Goal: Transaction & Acquisition: Purchase product/service

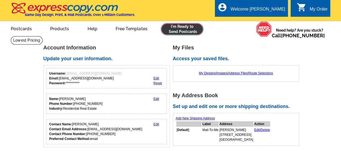
click at [176, 33] on link at bounding box center [182, 29] width 41 height 11
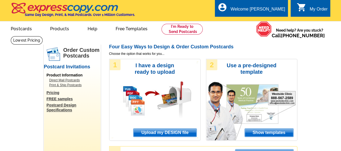
scroll to position [27, 0]
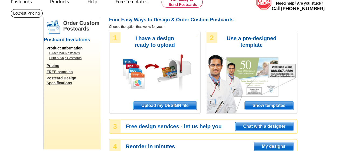
click at [169, 104] on span "Upload my DESIGN file" at bounding box center [165, 105] width 63 height 8
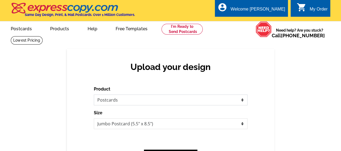
click at [112, 101] on select "Please select the type of file... Postcards Business Cards Letters and flyers G…" at bounding box center [171, 99] width 154 height 11
click at [121, 123] on select "Jumbo Postcard (5.5" x 8.5") Regular Postcard (4.25" x 5.6") Panoramic Postcard…" at bounding box center [171, 123] width 154 height 11
select select "1"
click at [94, 118] on select "Jumbo Postcard (5.5" x 8.5") Regular Postcard (4.25" x 5.6") Panoramic Postcard…" at bounding box center [171, 123] width 154 height 11
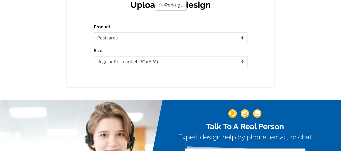
scroll to position [81, 0]
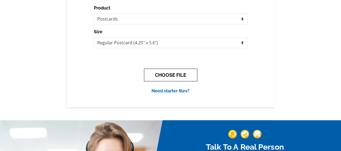
click at [168, 72] on button "CHOOSE FILE" at bounding box center [170, 75] width 53 height 13
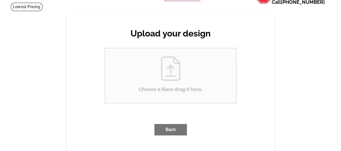
scroll to position [0, 0]
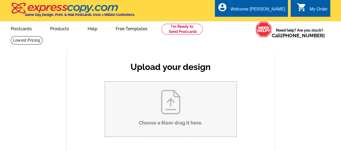
click at [168, 113] on input "Choose a file or drag it here ." at bounding box center [170, 109] width 131 height 54
type input "C:\fakepath\Elmwood Park Expresscopy - Sept 2025.pdf"
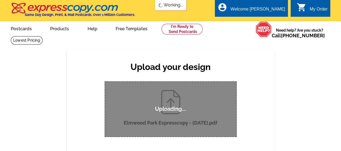
scroll to position [27, 0]
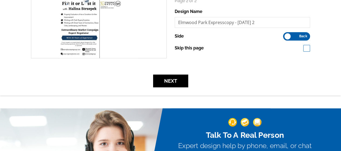
scroll to position [216, 0]
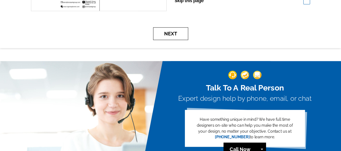
click at [173, 32] on button "Next" at bounding box center [170, 33] width 35 height 13
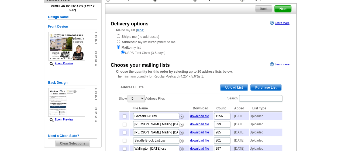
scroll to position [54, 0]
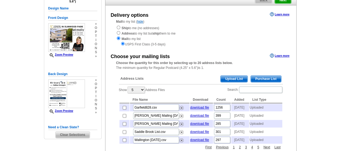
click at [231, 76] on span "Upload List" at bounding box center [234, 79] width 27 height 6
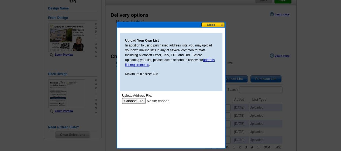
scroll to position [0, 0]
click at [138, 101] on input "file" at bounding box center [156, 101] width 68 height 6
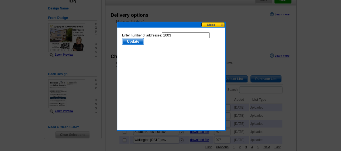
click at [138, 39] on span "Update" at bounding box center [132, 41] width 21 height 6
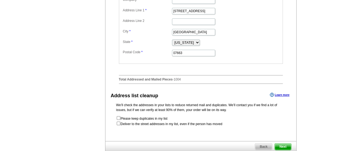
scroll to position [270, 0]
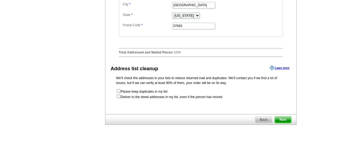
click at [282, 123] on span "Next" at bounding box center [283, 119] width 16 height 6
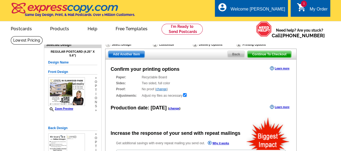
radio input "false"
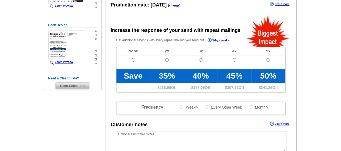
scroll to position [108, 0]
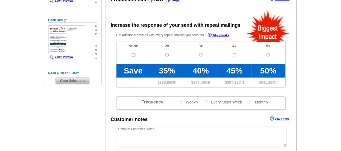
click at [132, 56] on input "radio" at bounding box center [134, 55] width 4 height 4
radio input "true"
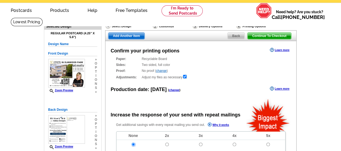
scroll to position [27, 0]
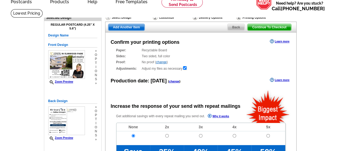
click at [206, 16] on div "Delivery Options" at bounding box center [214, 18] width 44 height 7
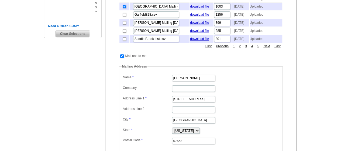
scroll to position [108, 0]
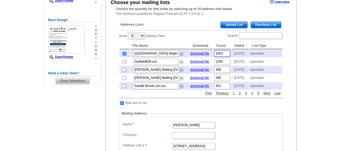
click at [223, 54] on input "1003" at bounding box center [222, 53] width 16 height 6
type input "1002"
click at [291, 81] on div "Choose your mailing lists Learn more Choose the quantity for this order by sele…" at bounding box center [200, 110] width 191 height 225
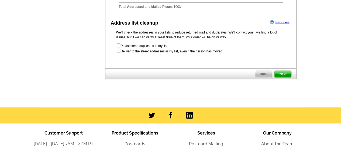
scroll to position [324, 0]
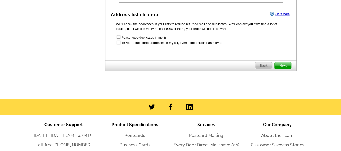
click at [285, 69] on span "Next" at bounding box center [283, 65] width 16 height 6
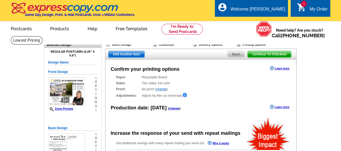
radio input "false"
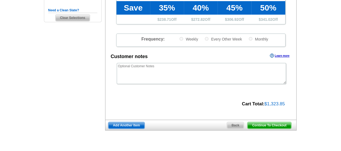
scroll to position [189, 0]
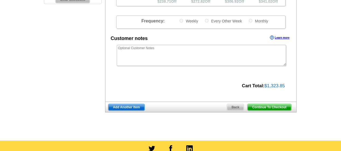
click at [138, 106] on span "Add Another Item" at bounding box center [126, 107] width 36 height 6
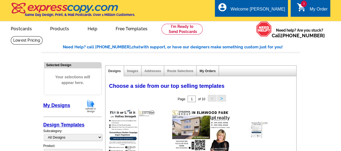
click at [210, 69] on link "My Orders" at bounding box center [208, 71] width 16 height 4
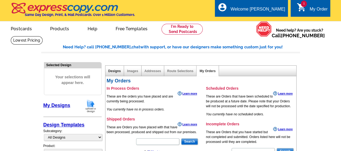
click at [110, 72] on link "Designs" at bounding box center [114, 71] width 13 height 4
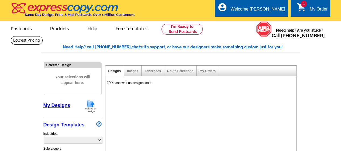
select select "785"
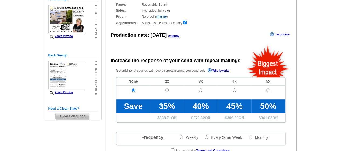
scroll to position [27, 0]
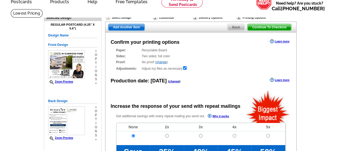
click at [257, 17] on div "Printing Options" at bounding box center [259, 18] width 47 height 7
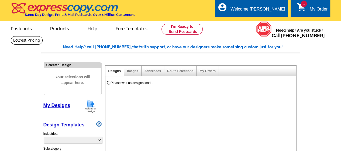
select select "785"
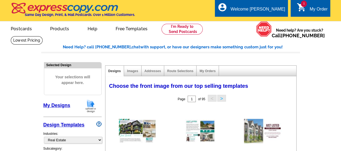
click at [325, 10] on div "My Order" at bounding box center [319, 11] width 18 height 8
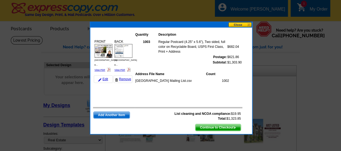
click at [225, 127] on span "Continue to Checkout" at bounding box center [218, 127] width 45 height 6
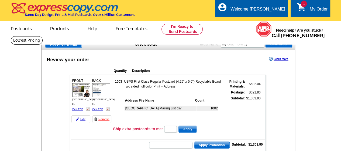
click at [169, 117] on div "[GEOGRAPHIC_DATA] Mailing List.csv 1002" at bounding box center [174, 114] width 101 height 20
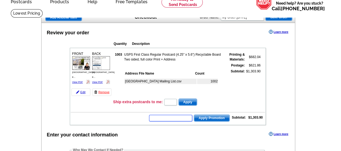
click at [170, 118] on input "text" at bounding box center [170, 118] width 43 height 6
type input "GROW0925"
click at [207, 117] on span "Apply Promotion" at bounding box center [211, 118] width 35 height 6
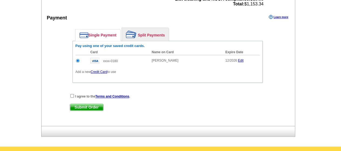
scroll to position [270, 0]
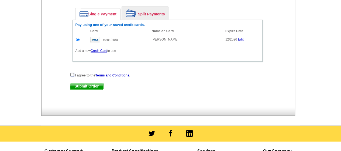
click at [71, 74] on input "checkbox" at bounding box center [72, 75] width 4 height 4
checkbox input "true"
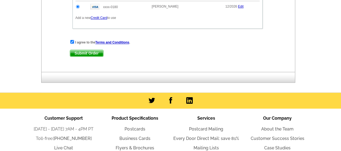
scroll to position [303, 0]
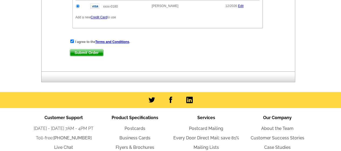
click at [91, 52] on span "Submit Order" at bounding box center [86, 52] width 33 height 6
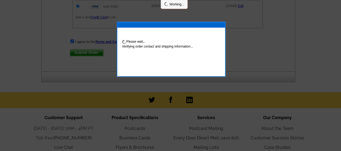
scroll to position [330, 0]
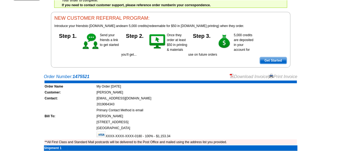
scroll to position [27, 0]
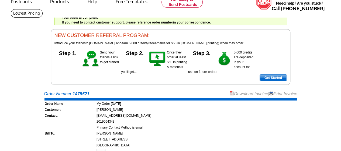
click at [253, 93] on link "Download Invoice" at bounding box center [249, 93] width 38 height 5
